Goal: Transaction & Acquisition: Purchase product/service

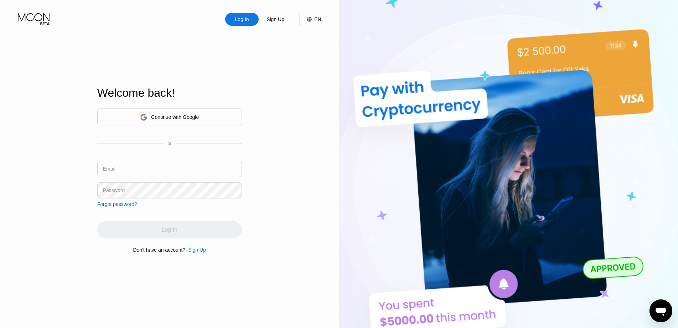
type input "[EMAIL_ADDRESS][DOMAIN_NAME]"
click at [210, 216] on div "Continue with Google or Email [EMAIL_ADDRESS][DOMAIN_NAME] Password Forgot pass…" at bounding box center [169, 180] width 145 height 145
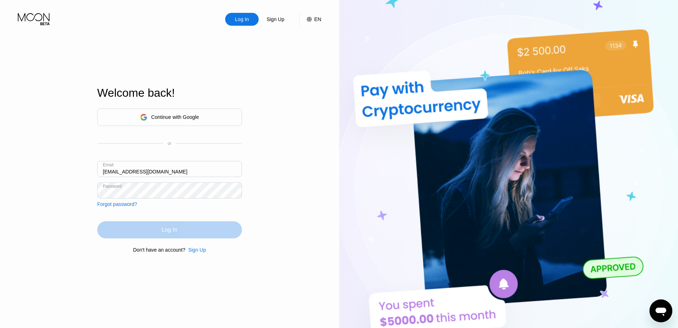
click at [174, 230] on div "Log In" at bounding box center [170, 229] width 16 height 7
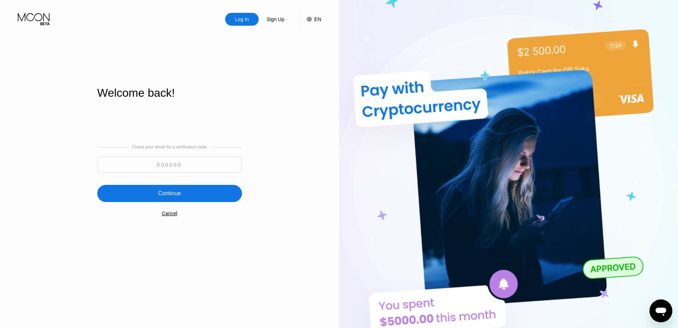
click at [151, 166] on input at bounding box center [169, 164] width 145 height 16
paste input "194646"
type input "194646"
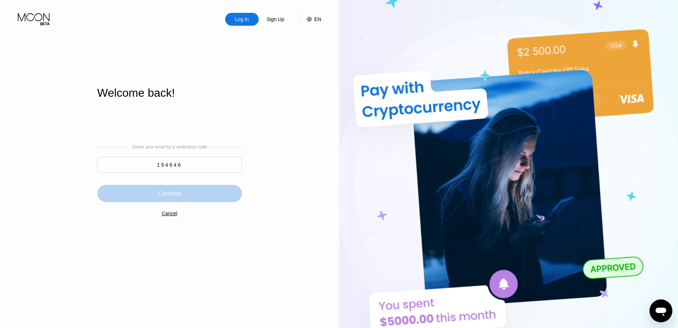
click at [189, 190] on div "Continue" at bounding box center [169, 193] width 145 height 17
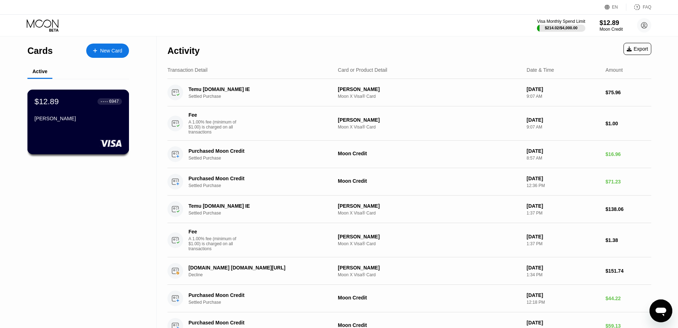
click at [113, 116] on div "$12.89 ● ● ● ● 6947 [PERSON_NAME]" at bounding box center [78, 110] width 87 height 27
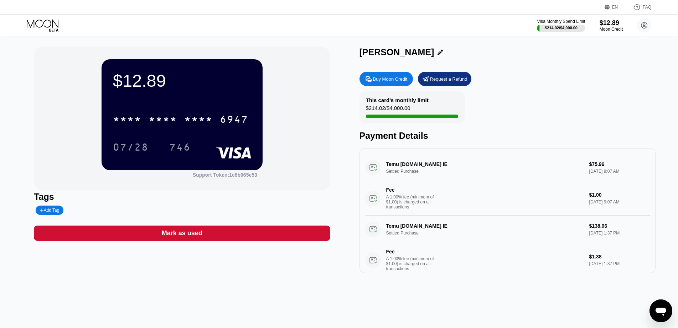
click at [393, 82] on div "Buy Moon Credit" at bounding box center [390, 79] width 35 height 6
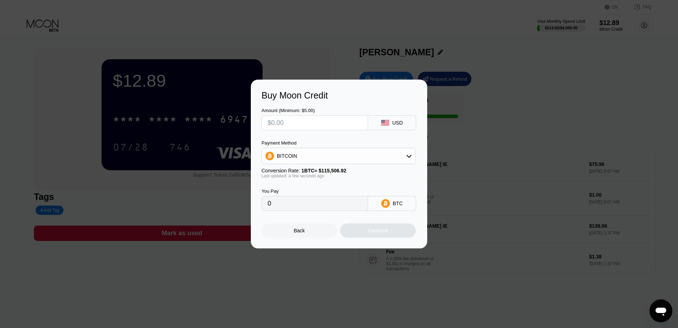
click at [311, 118] on input "text" at bounding box center [315, 122] width 94 height 14
type input "$7"
type input "0.00006061"
type input "$70"
type input "0.00060603"
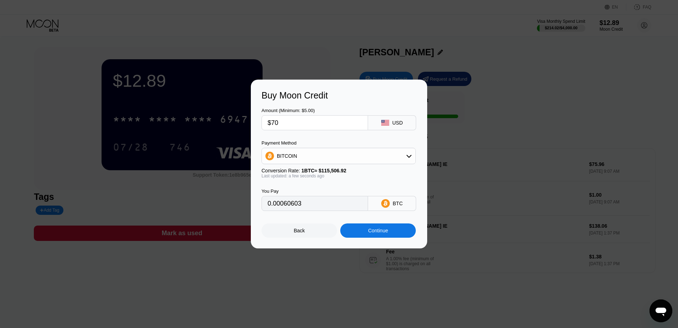
type input "$700"
type input "0.00606025"
type input "$700"
click at [405, 155] on div "BITCOIN" at bounding box center [339, 156] width 154 height 14
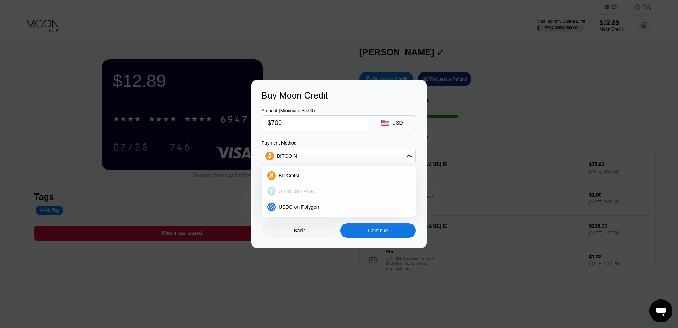
click at [283, 192] on span "USDT on TRON" at bounding box center [297, 191] width 36 height 6
type input "707.07"
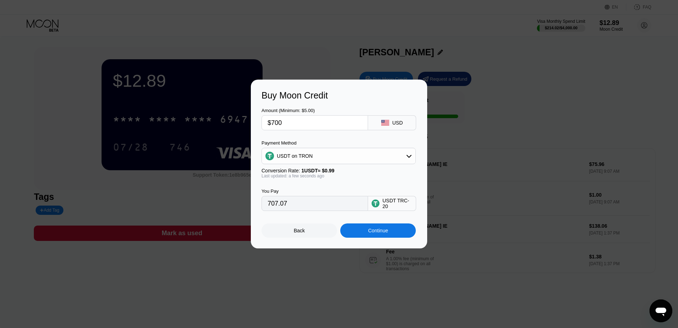
click at [388, 230] on div "Continue" at bounding box center [378, 230] width 20 height 6
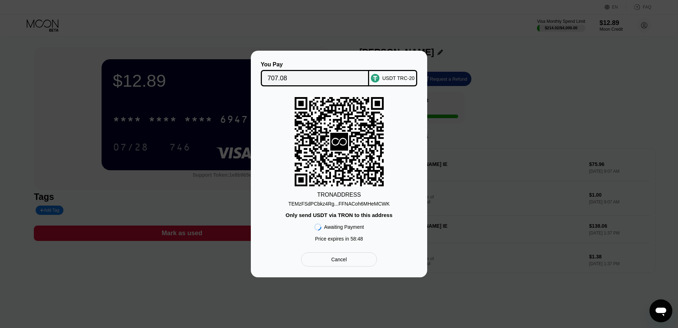
click at [359, 205] on div "TEMzFSdPCbkz4Rg...FFNACoh6MHeMCWK" at bounding box center [339, 204] width 102 height 6
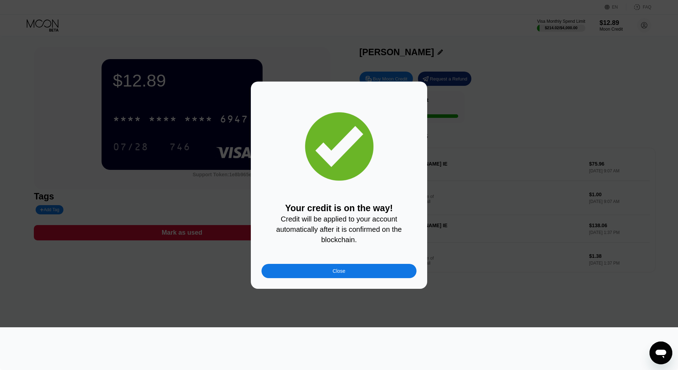
click at [392, 271] on div "Close" at bounding box center [339, 271] width 155 height 14
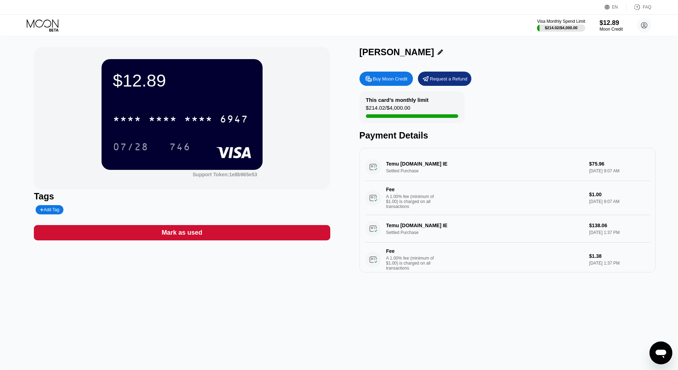
click at [310, 132] on div "$12.89 * * * * * * * * * * * * 6947 07/28 746 Support Token: 1e8b965e53" at bounding box center [182, 118] width 296 height 143
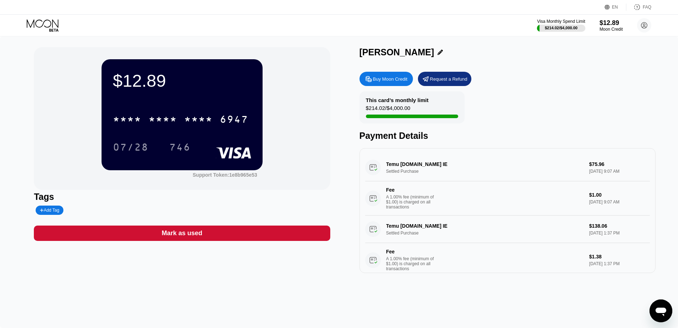
click at [187, 34] on div "Visa Monthly Spend Limit $214.02 / $4,000.00 $12.89 Moon Credit mekayaw300@tuta…" at bounding box center [339, 25] width 678 height 21
click at [65, 91] on div "$12.89 * * * * * * * * * * * * 6947 07/28 746 Support Token: 1e8b965e53" at bounding box center [182, 118] width 296 height 143
drag, startPoint x: 367, startPoint y: 102, endPoint x: 416, endPoint y: 101, distance: 49.6
click at [416, 101] on div "This card’s monthly limit" at bounding box center [397, 100] width 63 height 6
drag, startPoint x: 420, startPoint y: 101, endPoint x: 363, endPoint y: 102, distance: 56.7
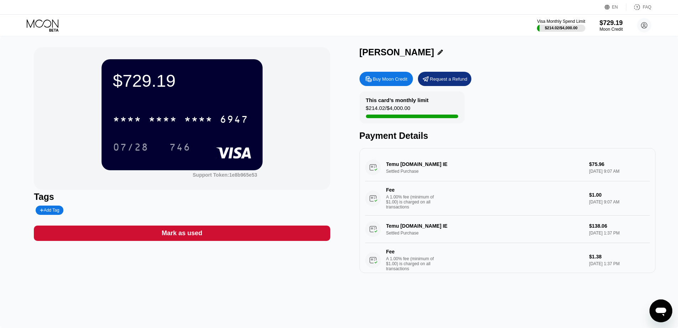
click at [363, 102] on div "This card’s monthly limit $214.02 / $4,000.00" at bounding box center [412, 107] width 105 height 32
